Goal: Task Accomplishment & Management: Use online tool/utility

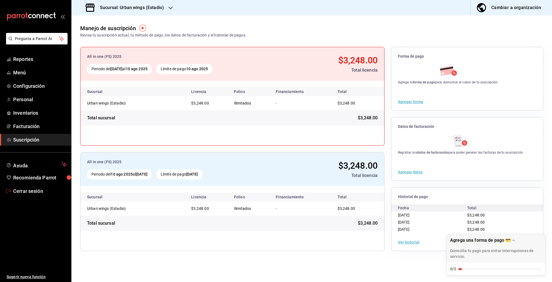
drag, startPoint x: 26, startPoint y: 191, endPoint x: 29, endPoint y: 190, distance: 3.2
click at [26, 191] on span "Cerrar sesión" at bounding box center [40, 191] width 54 height 7
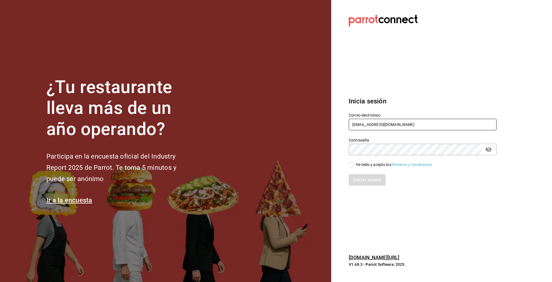
click at [370, 125] on input "multiuser@urbanwings.com" at bounding box center [423, 125] width 148 height 12
drag, startPoint x: 373, startPoint y: 124, endPoint x: 471, endPoint y: 123, distance: 98.1
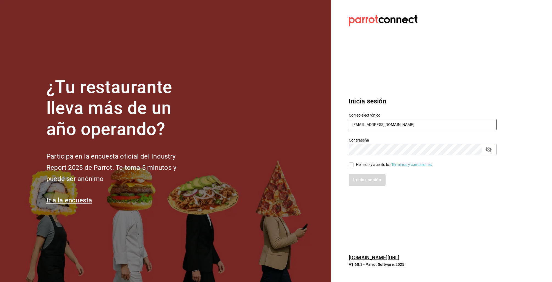
click at [468, 123] on input "multiuser@urbanwings.com" at bounding box center [423, 125] width 148 height 12
type input "multiuser@chilaquilesponcho.com"
click at [368, 164] on div "He leído y acepto los Términos y condiciones." at bounding box center [394, 165] width 77 height 6
click at [354, 164] on input "He leído y acepto los Términos y condiciones." at bounding box center [351, 165] width 5 height 5
checkbox input "true"
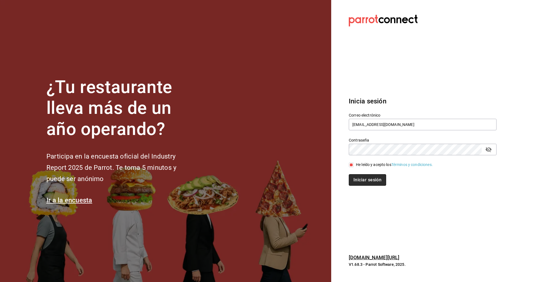
click at [363, 177] on button "Iniciar sesión" at bounding box center [367, 180] width 37 height 12
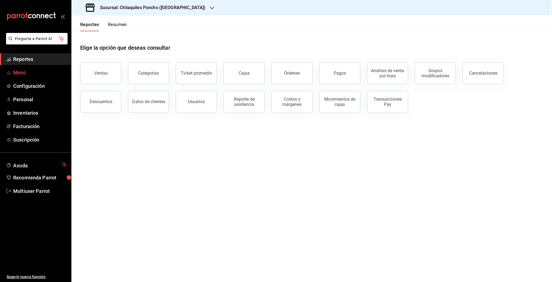
click at [18, 74] on span "Menú" at bounding box center [40, 72] width 54 height 7
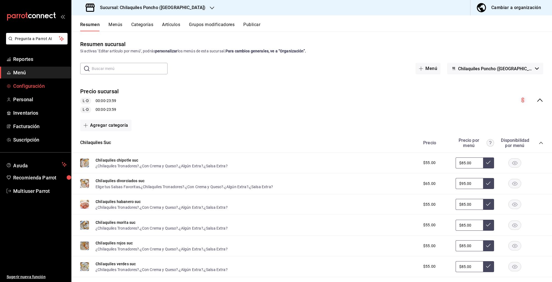
click at [28, 82] on span "Configuración" at bounding box center [40, 85] width 54 height 7
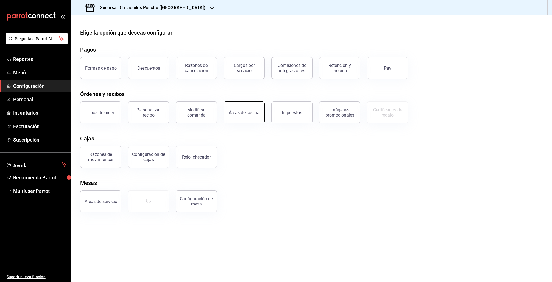
click at [243, 116] on button "Áreas de cocina" at bounding box center [244, 113] width 41 height 22
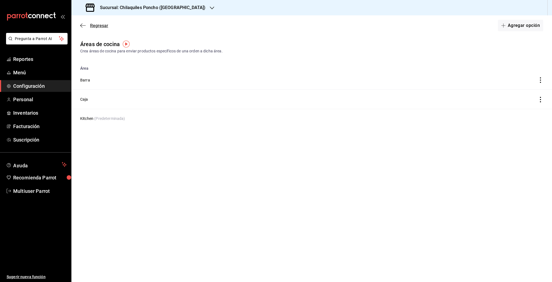
click at [83, 28] on icon "button" at bounding box center [82, 25] width 5 height 5
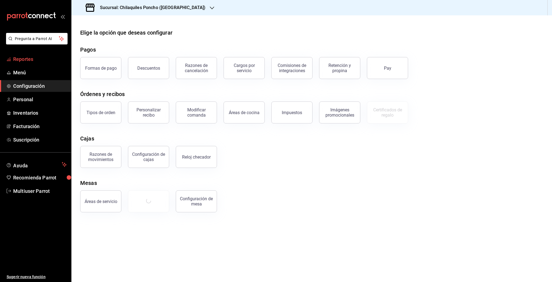
click at [22, 59] on span "Reportes" at bounding box center [40, 58] width 54 height 7
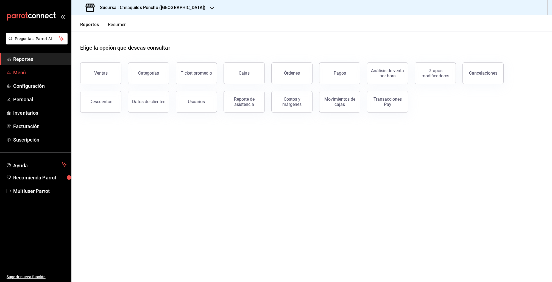
click at [21, 67] on link "Menú" at bounding box center [35, 73] width 71 height 12
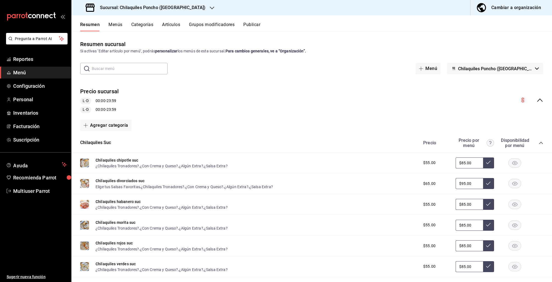
click at [138, 26] on button "Categorías" at bounding box center [142, 26] width 22 height 9
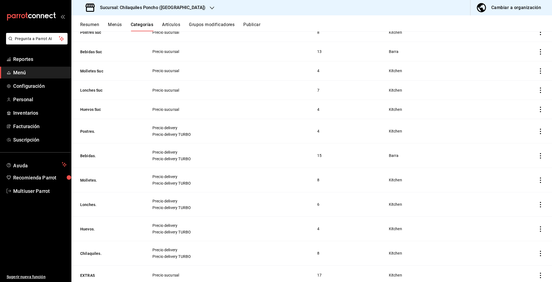
scroll to position [53, 0]
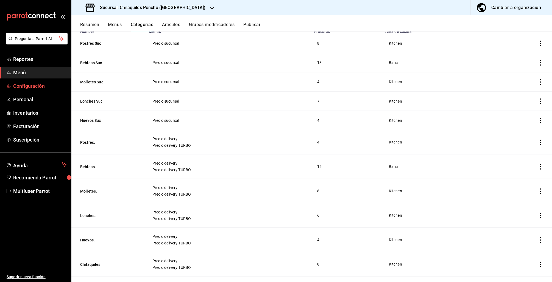
click at [37, 89] on span "Configuración" at bounding box center [40, 85] width 54 height 7
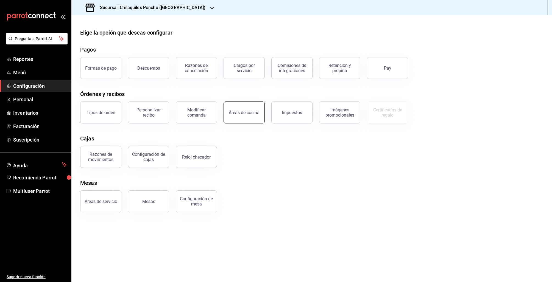
click at [250, 113] on div "Áreas de cocina" at bounding box center [244, 112] width 31 height 5
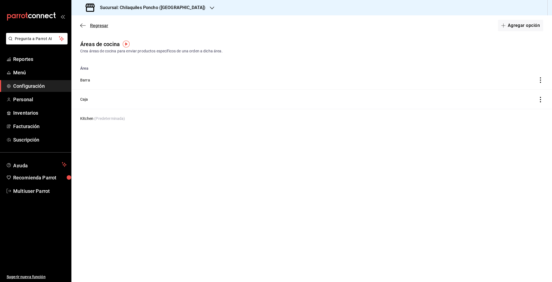
click at [84, 24] on icon "button" at bounding box center [82, 25] width 5 height 5
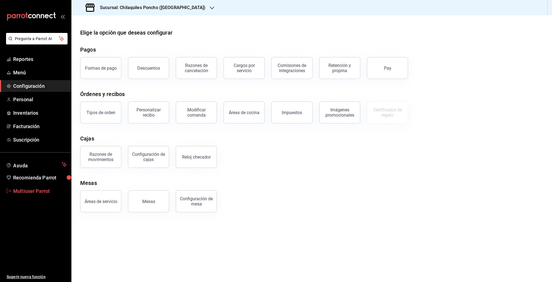
click at [27, 191] on span "Multiuser Parrot" at bounding box center [40, 191] width 54 height 7
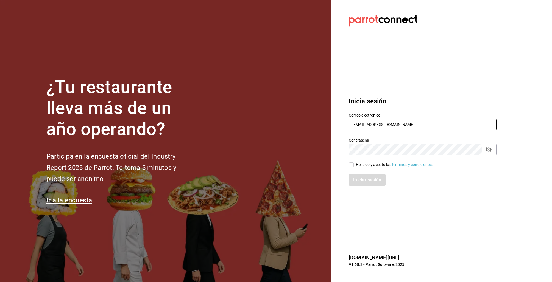
click at [366, 122] on input "multiuser@chilaquilesponcho.com" at bounding box center [423, 125] width 148 height 12
type input "akashi@sushiexpress.com"
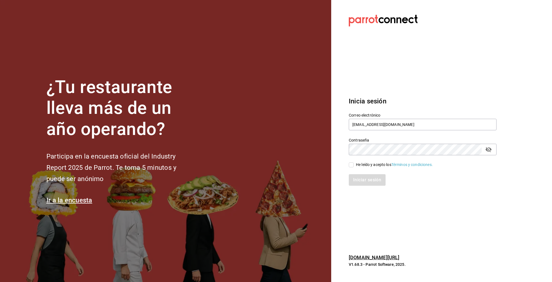
click at [373, 168] on div "Iniciar sesión" at bounding box center [419, 177] width 154 height 18
click at [367, 162] on div "He leído y acepto los Términos y condiciones." at bounding box center [419, 161] width 154 height 13
click at [360, 165] on div "He leído y acepto los Términos y condiciones." at bounding box center [394, 165] width 77 height 6
click at [354, 165] on input "He leído y acepto los Términos y condiciones." at bounding box center [351, 165] width 5 height 5
checkbox input "true"
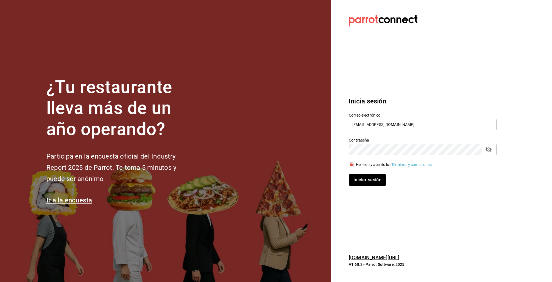
click at [361, 178] on button "Iniciar sesión" at bounding box center [367, 180] width 37 height 12
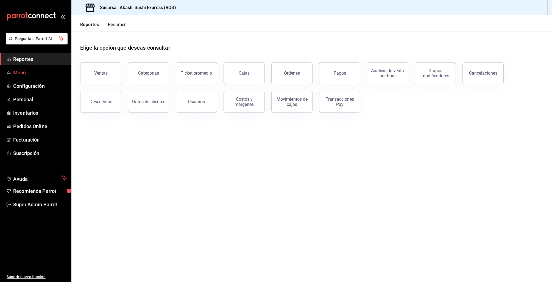
click at [21, 72] on span "Menú" at bounding box center [40, 72] width 54 height 7
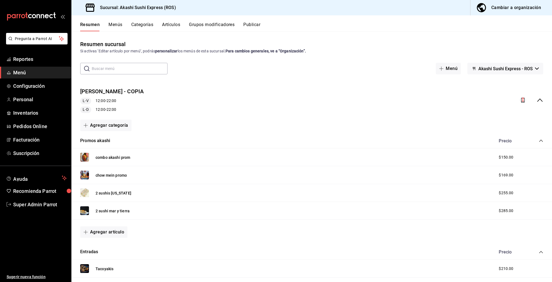
click at [248, 23] on button "Publicar" at bounding box center [251, 26] width 17 height 9
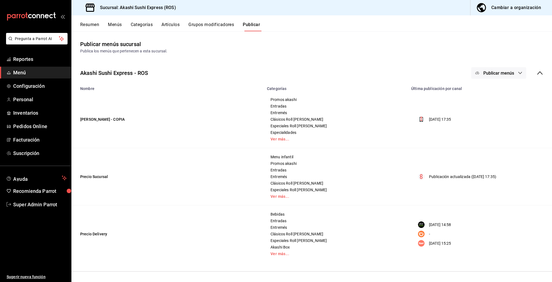
click at [502, 69] on button "Publicar menús" at bounding box center [498, 73] width 55 height 12
click at [496, 138] on span "DiDi Food" at bounding box center [507, 137] width 26 height 6
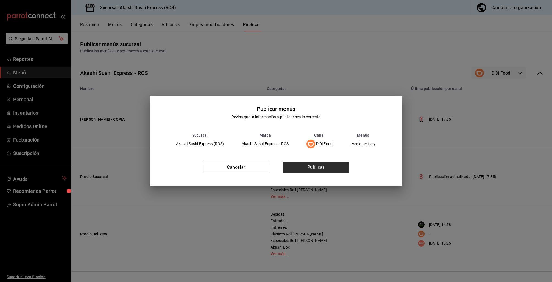
click at [323, 164] on button "Publicar" at bounding box center [316, 168] width 66 height 12
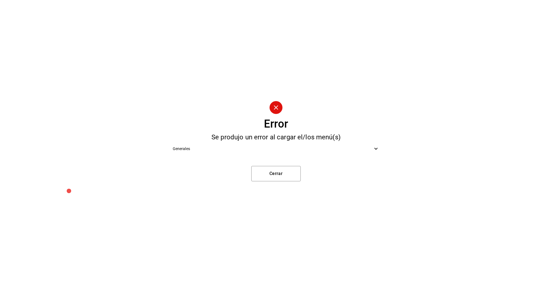
click at [277, 155] on ul "Generales" at bounding box center [276, 149] width 216 height 17
drag, startPoint x: 273, startPoint y: 155, endPoint x: 311, endPoint y: 154, distance: 37.7
click at [280, 157] on ul "Generales" at bounding box center [276, 149] width 216 height 17
click at [379, 150] on div "Generales" at bounding box center [276, 149] width 216 height 12
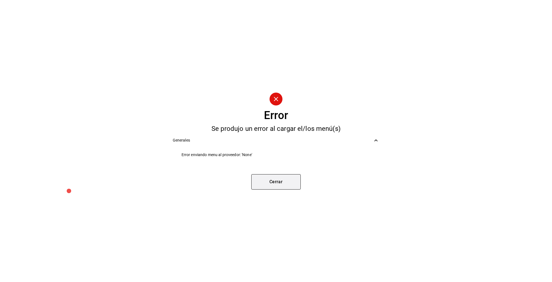
click at [266, 180] on button "Cerrar" at bounding box center [275, 181] width 49 height 15
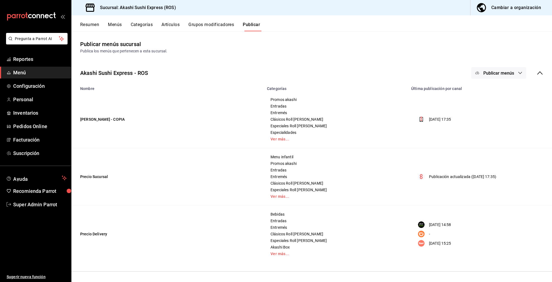
click at [482, 74] on button "Publicar menús" at bounding box center [498, 73] width 55 height 12
click at [494, 139] on span "DiDi Food" at bounding box center [507, 137] width 26 height 6
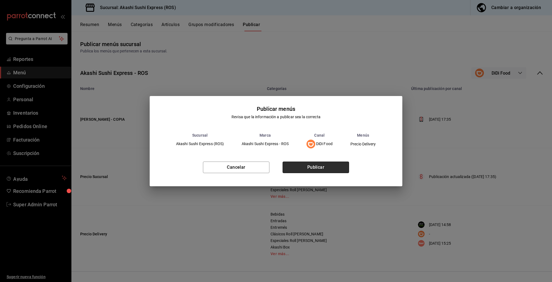
click at [322, 165] on button "Publicar" at bounding box center [316, 168] width 66 height 12
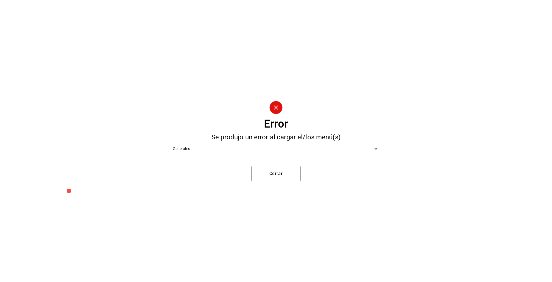
click at [273, 154] on div "Generales" at bounding box center [276, 149] width 216 height 12
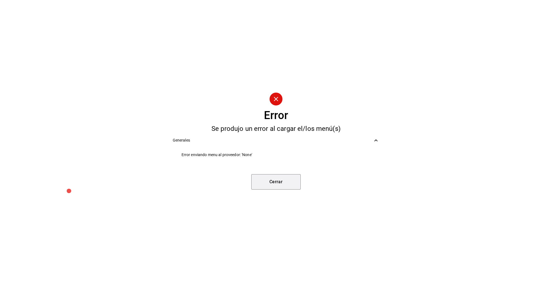
drag, startPoint x: 272, startPoint y: 184, endPoint x: 279, endPoint y: 118, distance: 66.6
click at [272, 184] on button "Cerrar" at bounding box center [275, 181] width 49 height 15
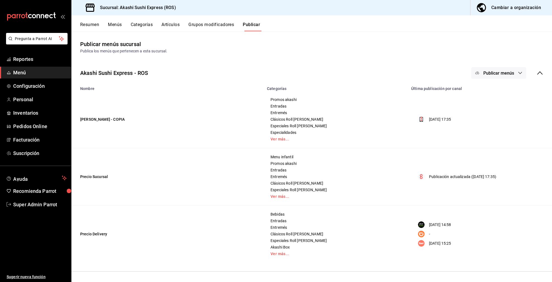
drag, startPoint x: 182, startPoint y: 7, endPoint x: 120, endPoint y: 10, distance: 61.6
click at [121, 11] on div "Sucursal: Akashi Sushi Express (ROS) Cambiar a organización" at bounding box center [311, 7] width 481 height 15
click at [501, 72] on span "Publicar menús" at bounding box center [498, 73] width 31 height 5
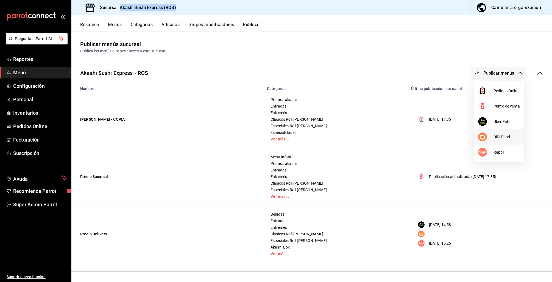
click at [492, 135] on div at bounding box center [485, 137] width 15 height 9
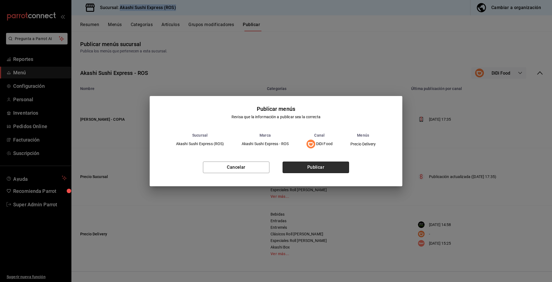
click at [319, 165] on button "Publicar" at bounding box center [316, 168] width 66 height 12
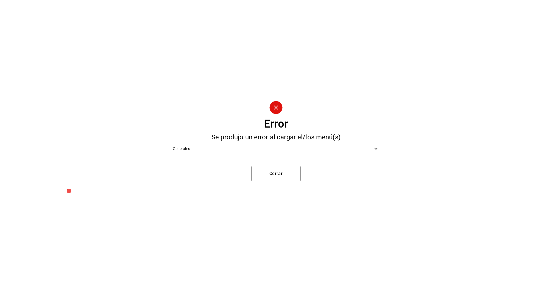
click at [298, 151] on span "Generales" at bounding box center [273, 149] width 200 height 6
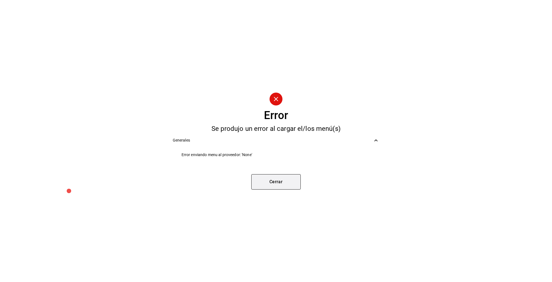
click at [282, 187] on button "Cerrar" at bounding box center [275, 181] width 49 height 15
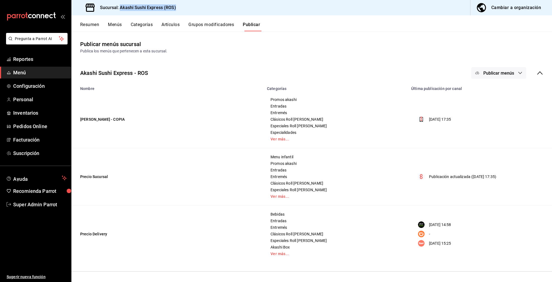
click at [504, 71] on span "Publicar menús" at bounding box center [498, 73] width 31 height 5
click at [502, 140] on span "DiDi Food" at bounding box center [507, 137] width 26 height 6
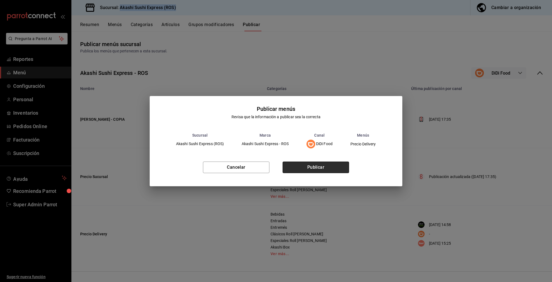
click at [331, 168] on button "Publicar" at bounding box center [316, 168] width 66 height 12
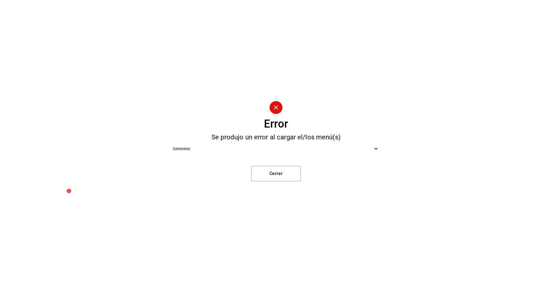
click at [374, 150] on icon at bounding box center [376, 149] width 7 height 7
